Goal: Task Accomplishment & Management: Complete application form

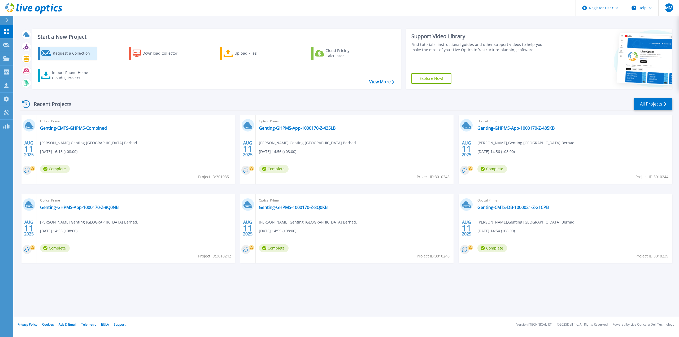
click at [81, 56] on div "Request a Collection" at bounding box center [74, 53] width 42 height 11
click at [75, 51] on div "Request a Collection" at bounding box center [74, 53] width 42 height 11
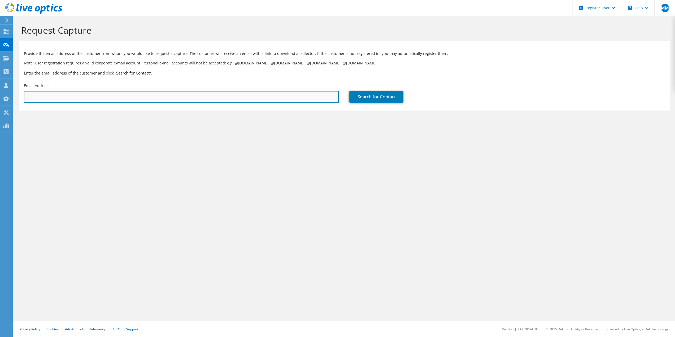
click at [73, 98] on input "text" at bounding box center [181, 97] width 315 height 12
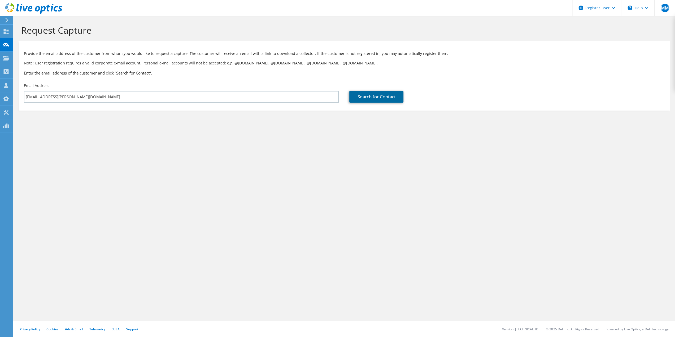
click at [365, 94] on link "Search for Contact" at bounding box center [377, 97] width 54 height 12
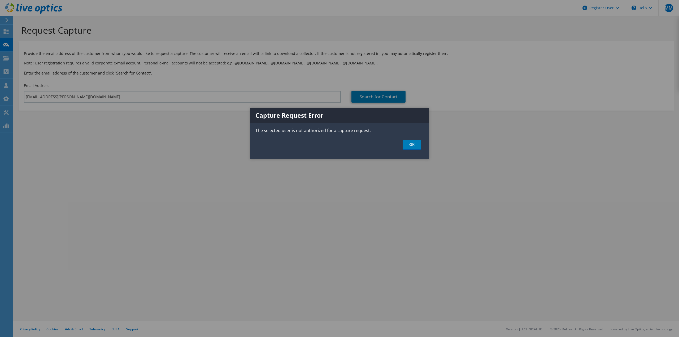
click at [413, 138] on div "Capture Request Error The selected user is not authorized for a capture request…" at bounding box center [339, 133] width 179 height 51
click at [415, 144] on link "OK" at bounding box center [412, 145] width 19 height 10
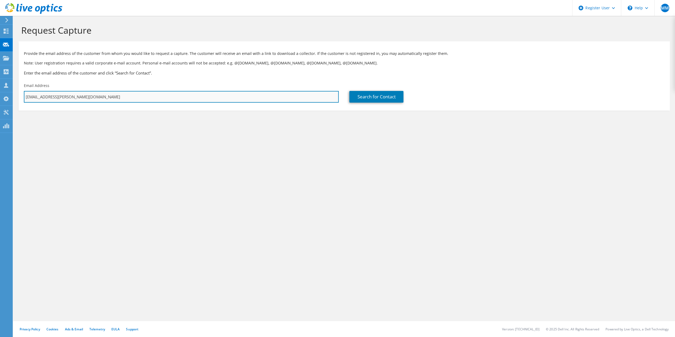
click at [90, 93] on input "moira.mohanraj@dell.com" at bounding box center [181, 97] width 315 height 12
paste input "khawchunphong@alliancefg.com>"
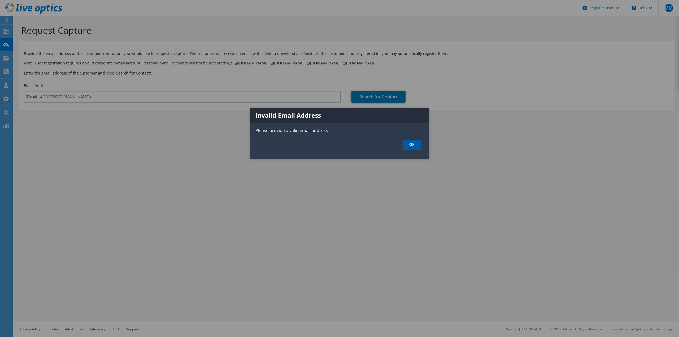
click at [408, 143] on link "OK" at bounding box center [412, 145] width 19 height 10
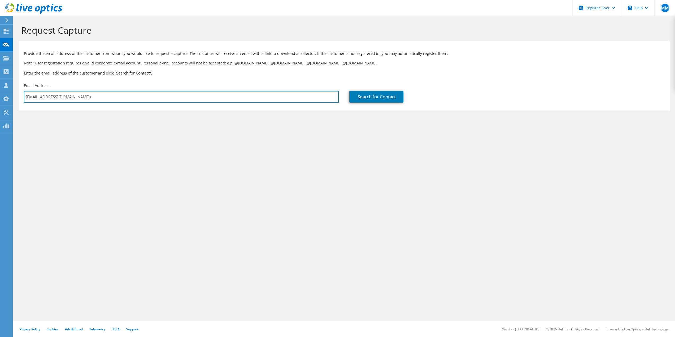
click at [109, 96] on input "khawchunphong@alliancefg.com>" at bounding box center [181, 97] width 315 height 12
type input "khawchunphong@alliancefg.com"
click at [367, 101] on link "Search for Contact" at bounding box center [377, 97] width 54 height 12
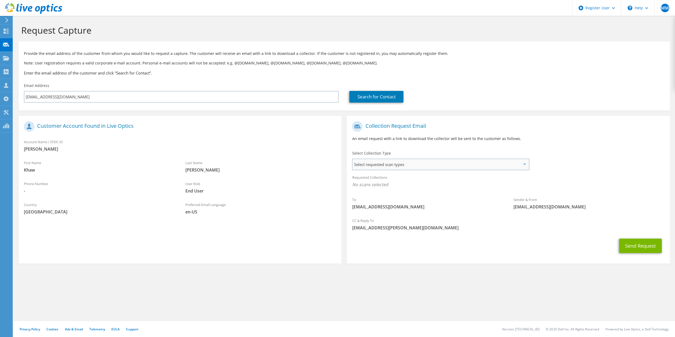
click at [390, 166] on span "Select requested scan types" at bounding box center [441, 164] width 176 height 11
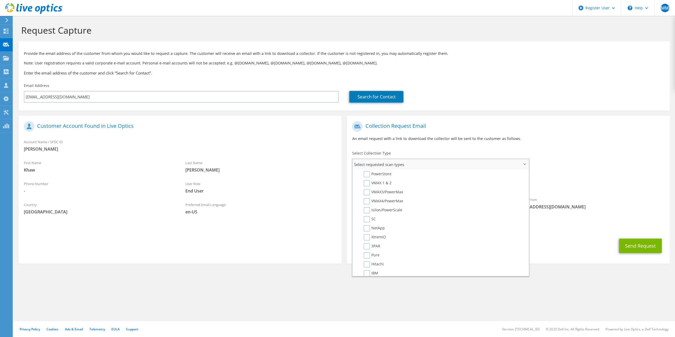
scroll to position [133, 0]
click at [367, 249] on label "Hitachi" at bounding box center [374, 249] width 20 height 6
click at [0, 0] on input "Hitachi" at bounding box center [0, 0] width 0 height 0
click at [563, 258] on section "Collection Request Email An email request with a link to download the collector…" at bounding box center [508, 190] width 323 height 149
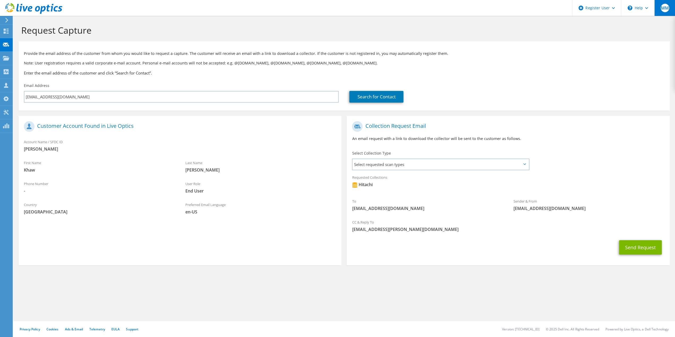
click at [666, 9] on span "MM" at bounding box center [665, 8] width 8 height 8
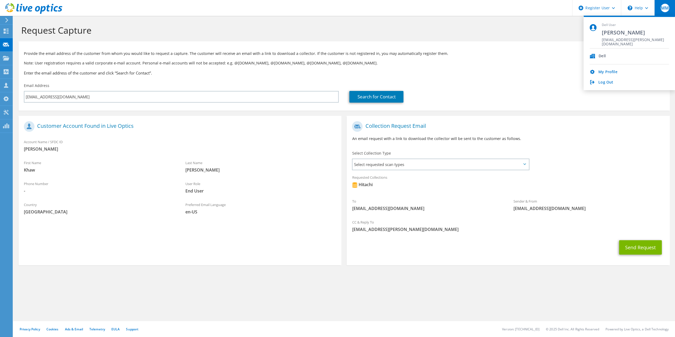
click at [293, 26] on h1 "Request Capture" at bounding box center [343, 30] width 644 height 11
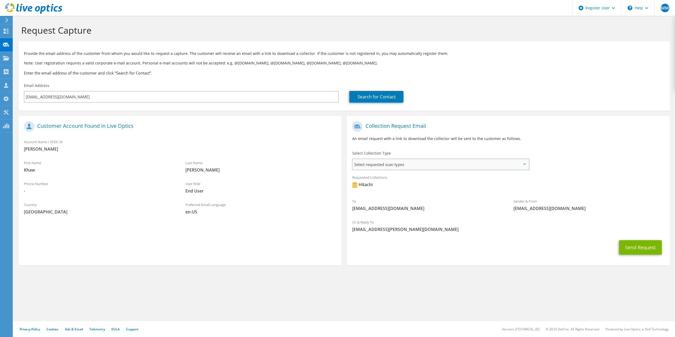
click at [407, 166] on span "Select requested scan types" at bounding box center [441, 164] width 176 height 11
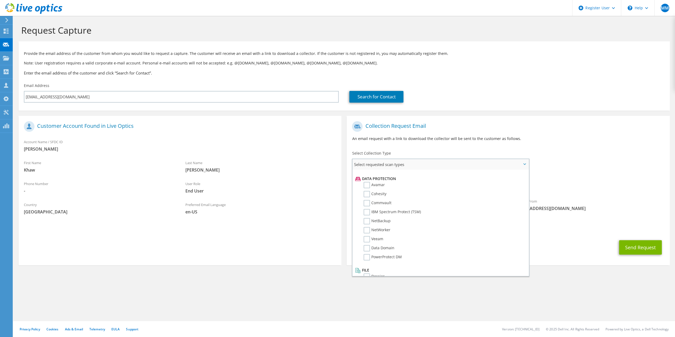
scroll to position [234, 0]
click at [641, 11] on div "\n Help" at bounding box center [637, 8] width 33 height 16
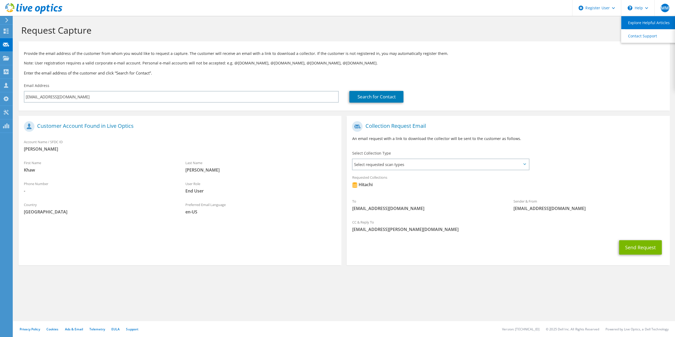
click at [650, 23] on link "Explore Helpful Articles" at bounding box center [651, 22] width 59 height 13
